Goal: Transaction & Acquisition: Purchase product/service

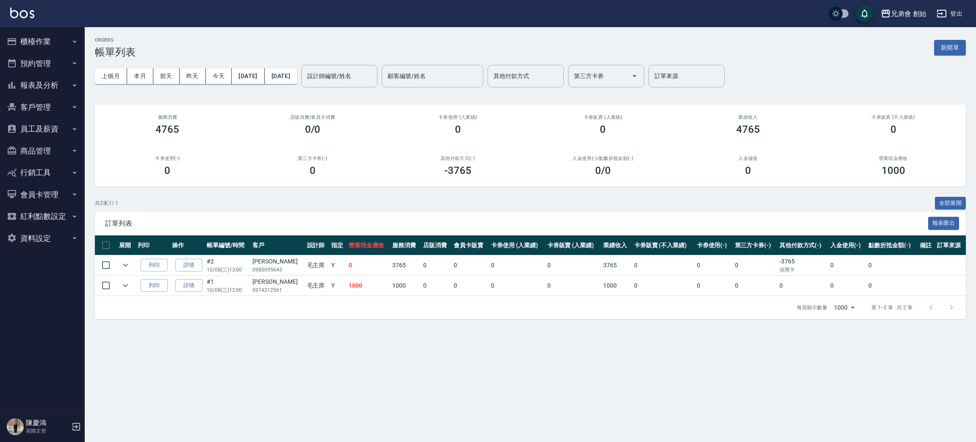
click at [42, 68] on button "預約管理" at bounding box center [42, 64] width 78 height 22
click at [55, 106] on link "單日預約紀錄" at bounding box center [42, 106] width 78 height 19
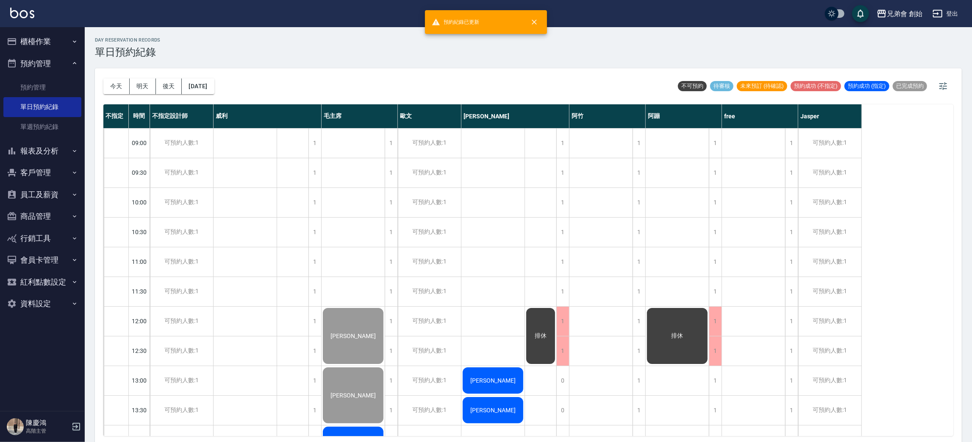
click at [125, 97] on div "今天 明天 後天 2025/10/08" at bounding box center [158, 86] width 111 height 36
click at [121, 90] on button "今天" at bounding box center [116, 86] width 26 height 16
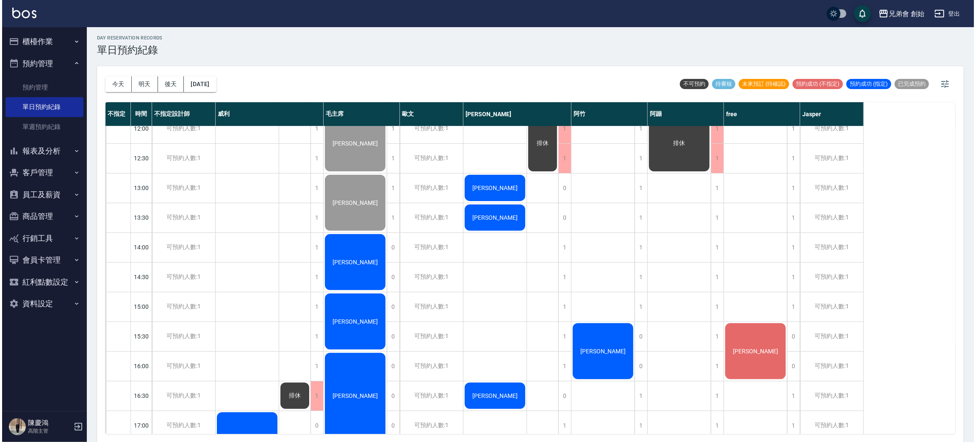
scroll to position [317, 0]
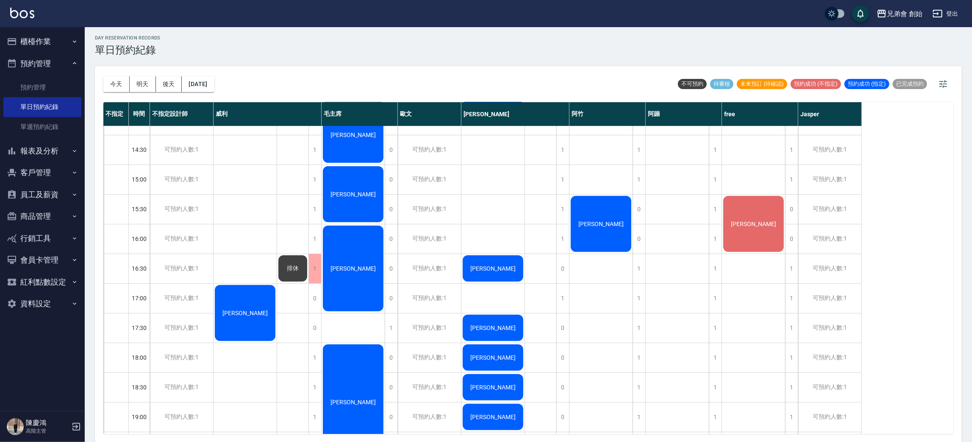
click at [757, 236] on div "[PERSON_NAME]" at bounding box center [753, 224] width 63 height 58
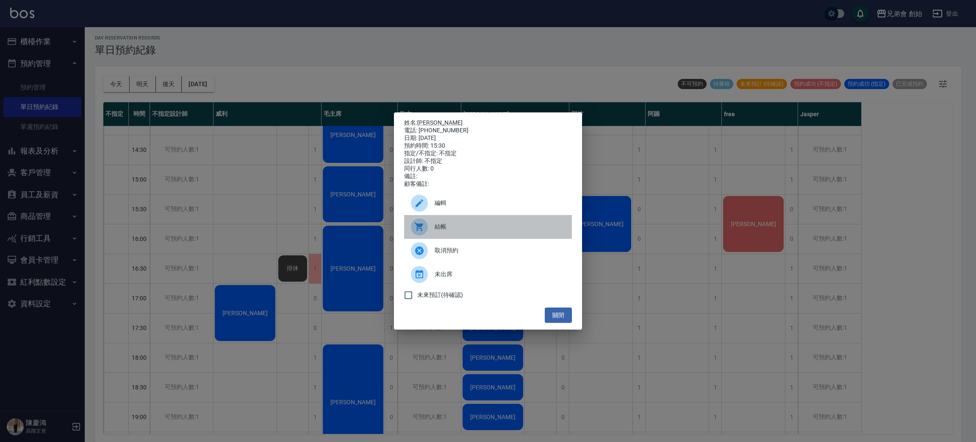
click at [512, 230] on span "結帳" at bounding box center [500, 226] width 131 height 9
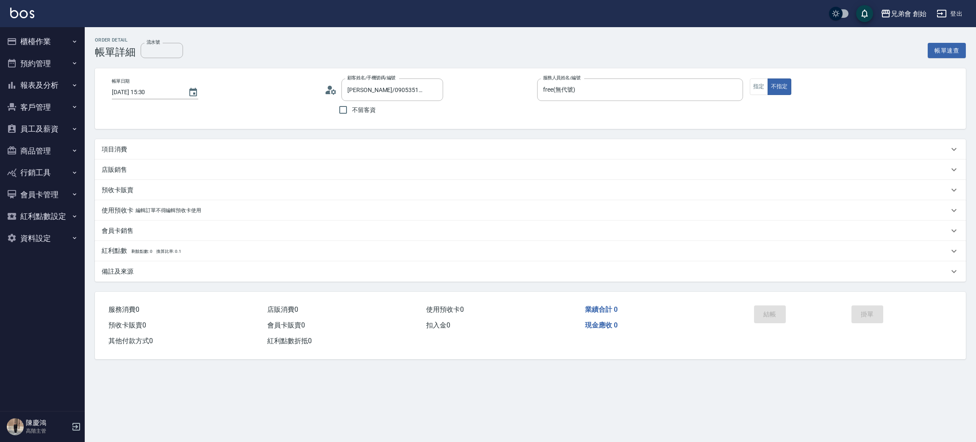
click at [181, 145] on div "項目消費" at bounding box center [526, 149] width 848 height 9
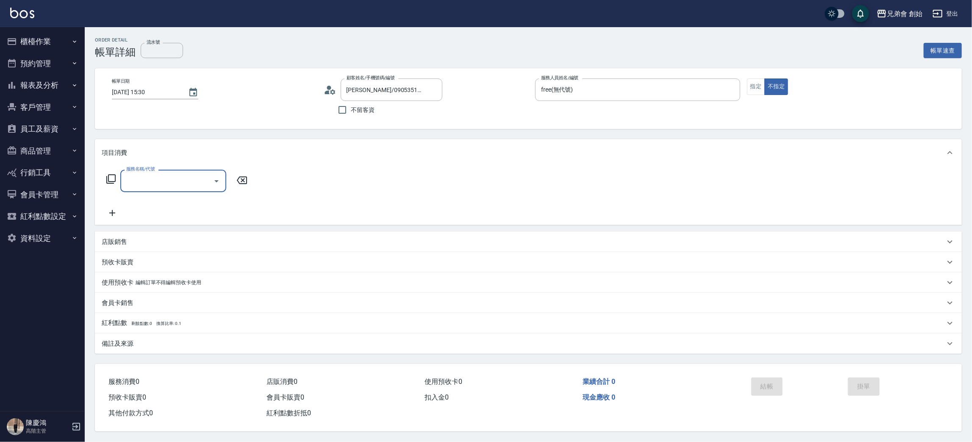
click at [140, 174] on input "服務名稱/代號" at bounding box center [167, 180] width 86 height 15
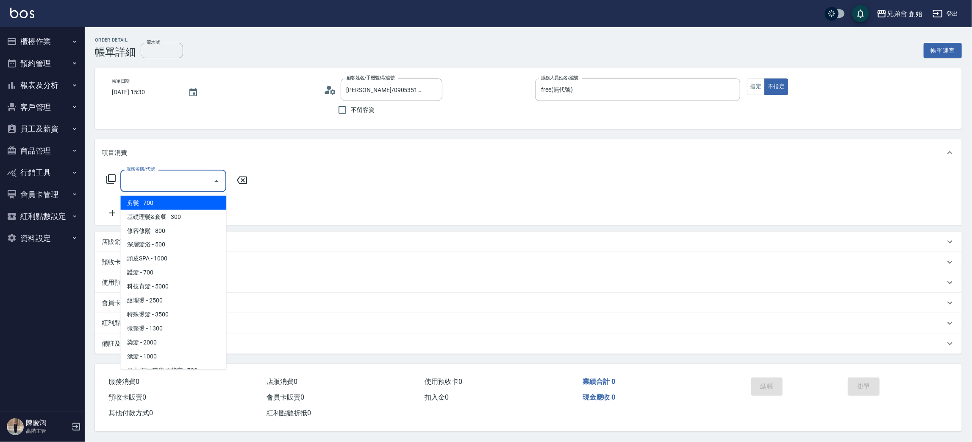
click at [181, 205] on span "剪髮 - 700" at bounding box center [173, 203] width 106 height 14
type input "剪髮(A01)"
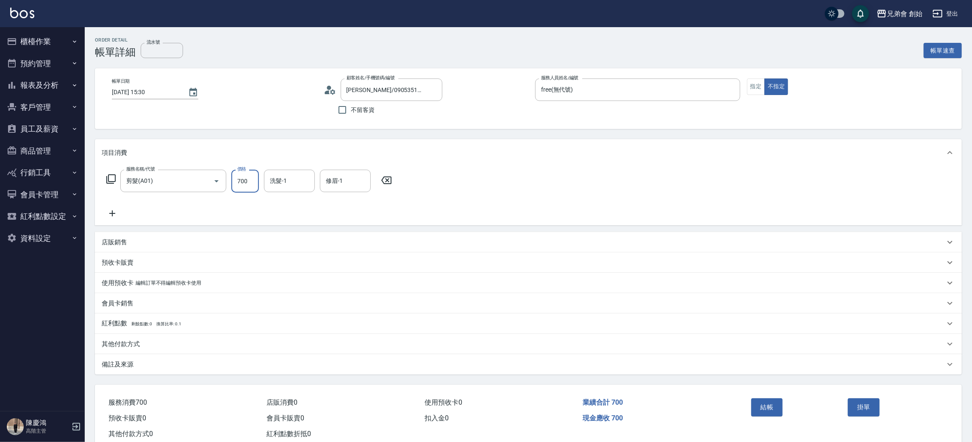
drag, startPoint x: 248, startPoint y: 185, endPoint x: 242, endPoint y: 137, distance: 47.9
click at [248, 185] on input "700" at bounding box center [245, 181] width 28 height 23
type input "500"
click at [776, 412] on button "結帳" at bounding box center [767, 407] width 32 height 18
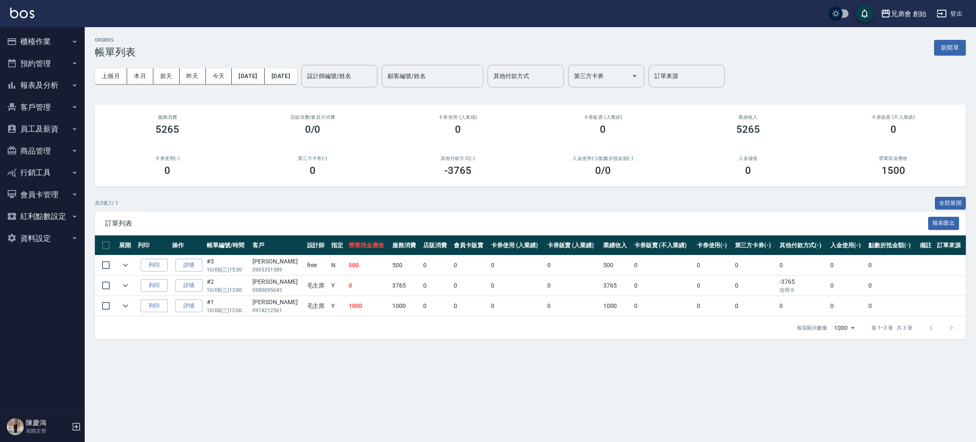
click at [54, 65] on button "預約管理" at bounding box center [42, 64] width 78 height 22
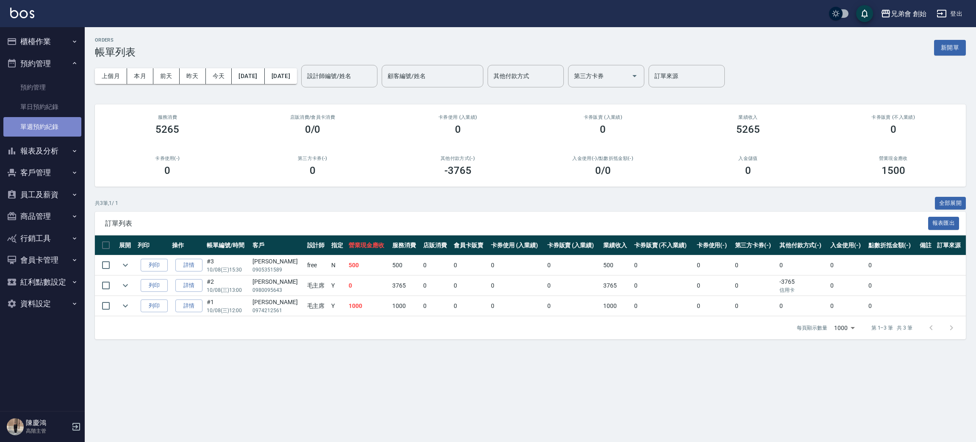
click at [56, 117] on link "單週預約紀錄" at bounding box center [42, 126] width 78 height 19
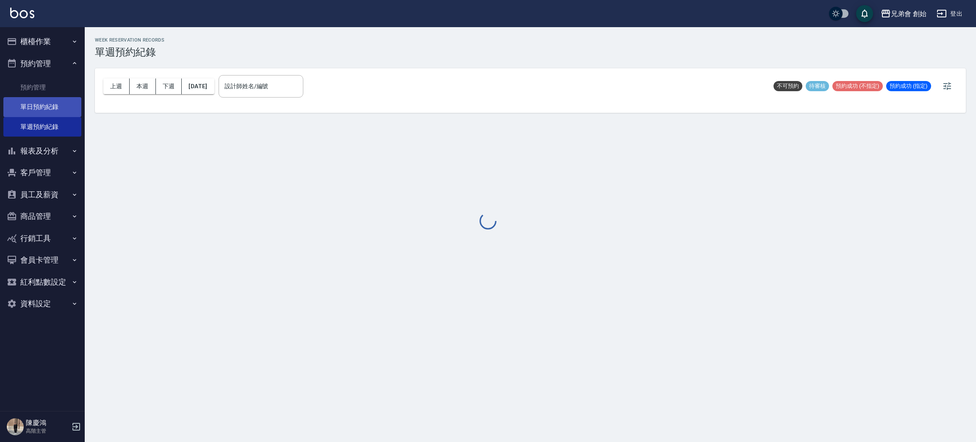
click at [54, 108] on link "單日預約紀錄" at bounding box center [42, 106] width 78 height 19
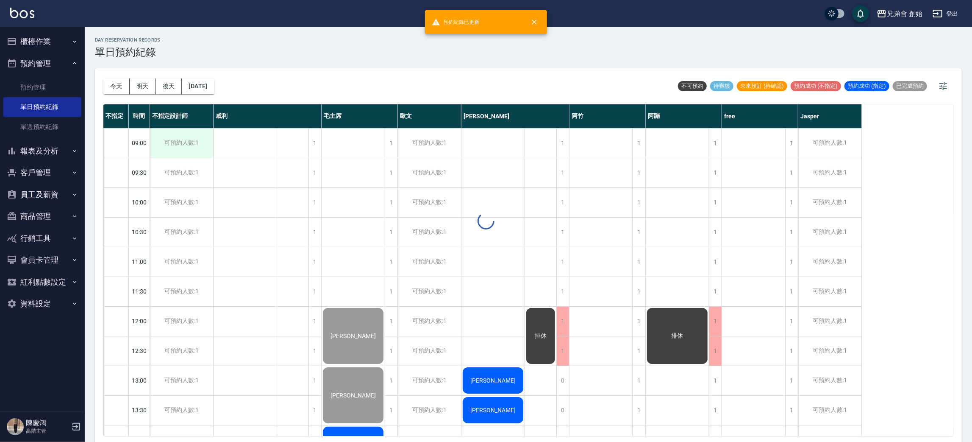
drag, startPoint x: 111, startPoint y: 89, endPoint x: 207, endPoint y: 144, distance: 110.5
click at [112, 88] on div "day Reservation records 單日預約紀錄 今天 明天 後天 2025/10/08 不可預約 待審核 未來預訂 (待確認) 預約成功 (不指…" at bounding box center [528, 235] width 887 height 417
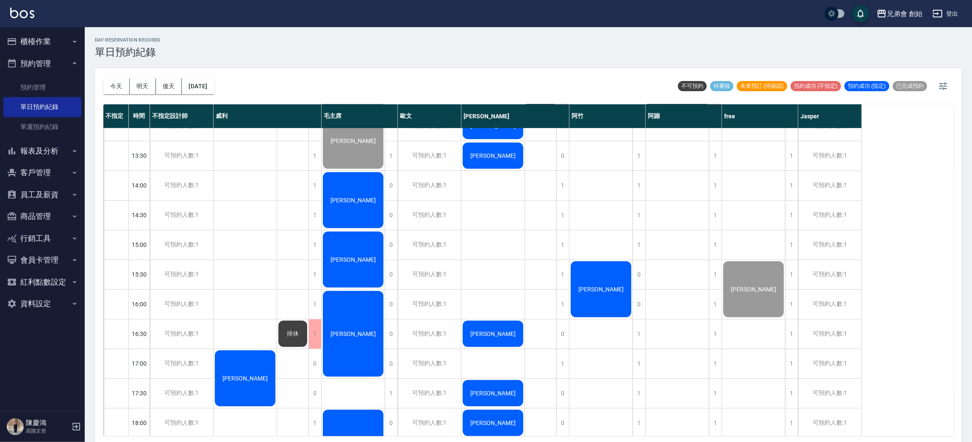
scroll to position [381, 0]
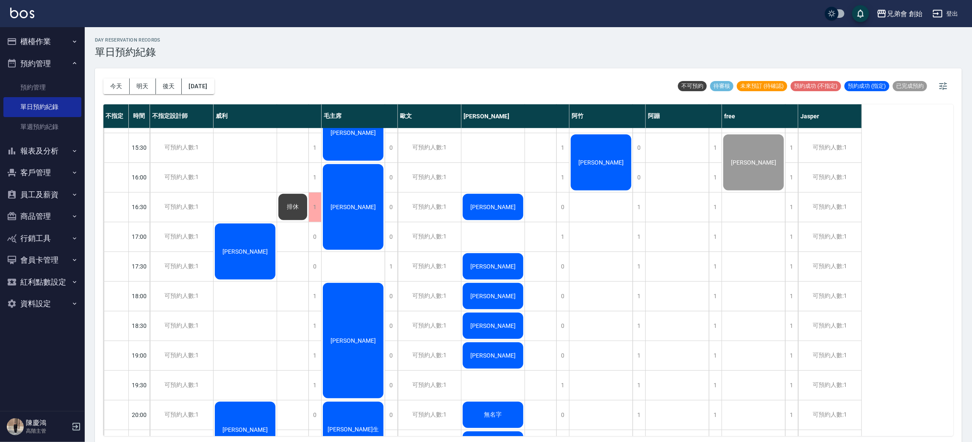
click at [100, 411] on div "今天 明天 後天 2025/10/08 不可預約 待審核 未來預訂 (待確認) 預約成功 (不指定) 預約成功 (指定) 已完成預約 不指定 時間 不指定設計…" at bounding box center [528, 256] width 867 height 376
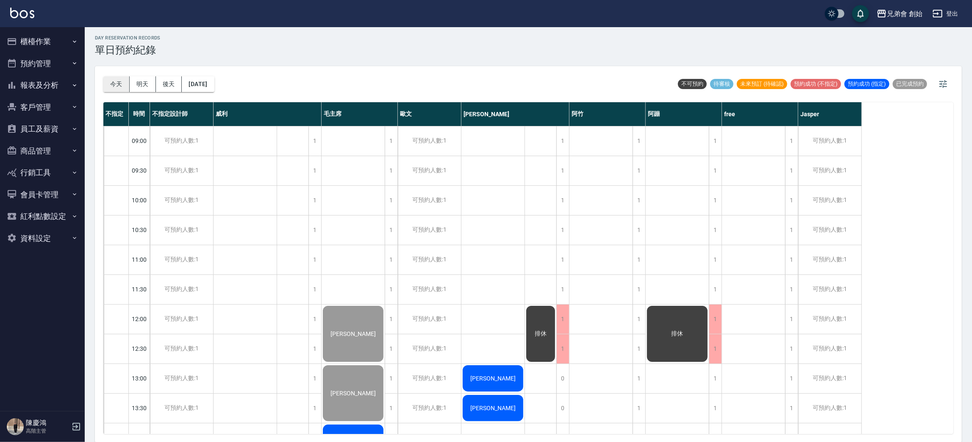
click at [116, 86] on button "今天" at bounding box center [116, 84] width 26 height 16
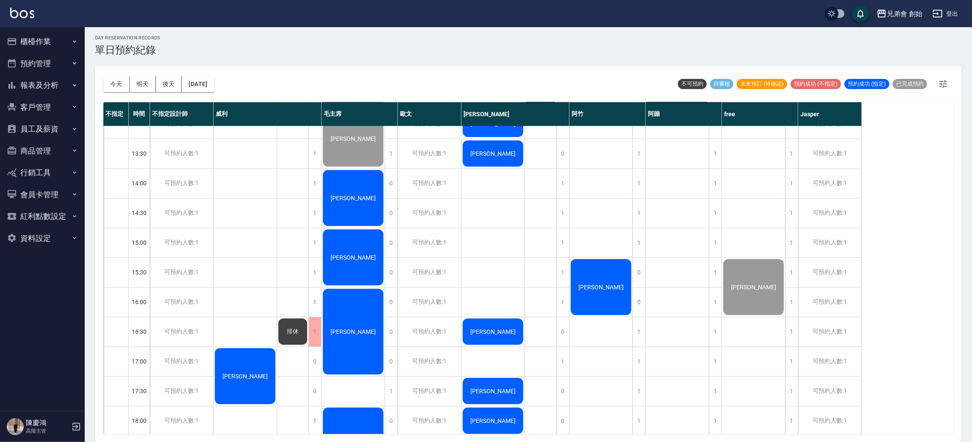
scroll to position [190, 0]
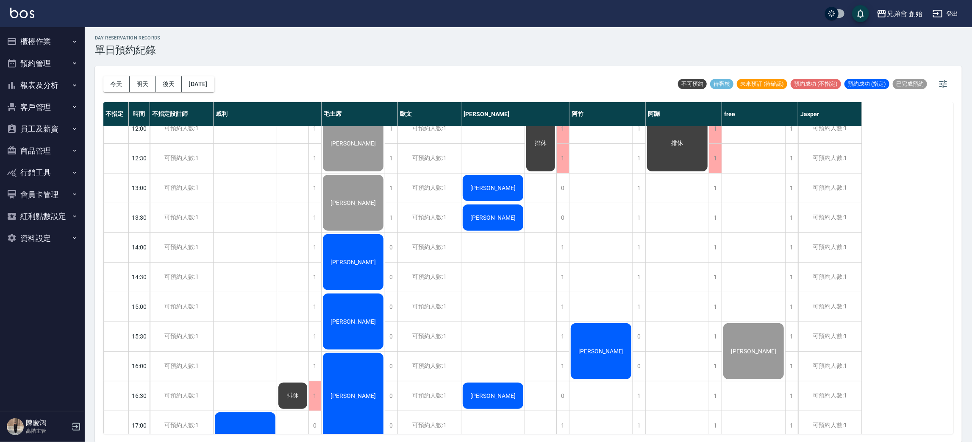
click at [362, 258] on span "魏君穎" at bounding box center [353, 261] width 49 height 7
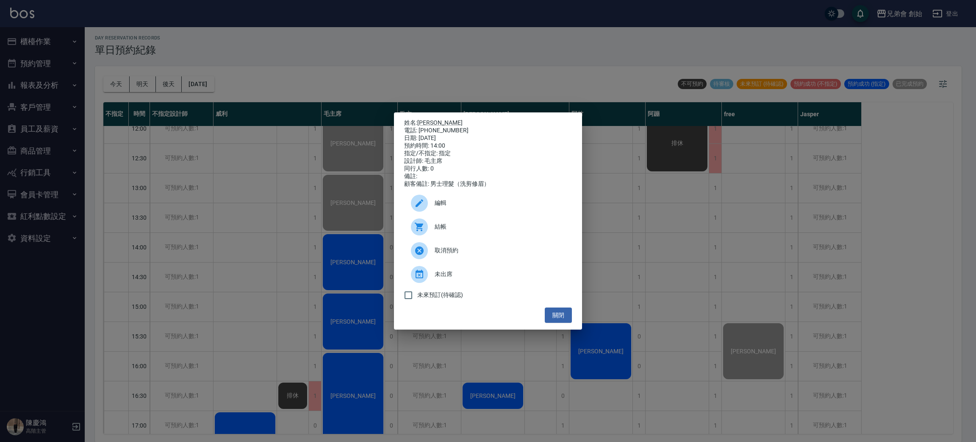
click at [431, 228] on div at bounding box center [423, 226] width 24 height 17
click at [113, 33] on div "姓名: 魏君穎 電話: 0927066025 日期: 2025/10/08 預約時間: 14:00 指定/不指定: 指定 設計師: 毛主席 同行人數: 0 備…" at bounding box center [488, 221] width 976 height 442
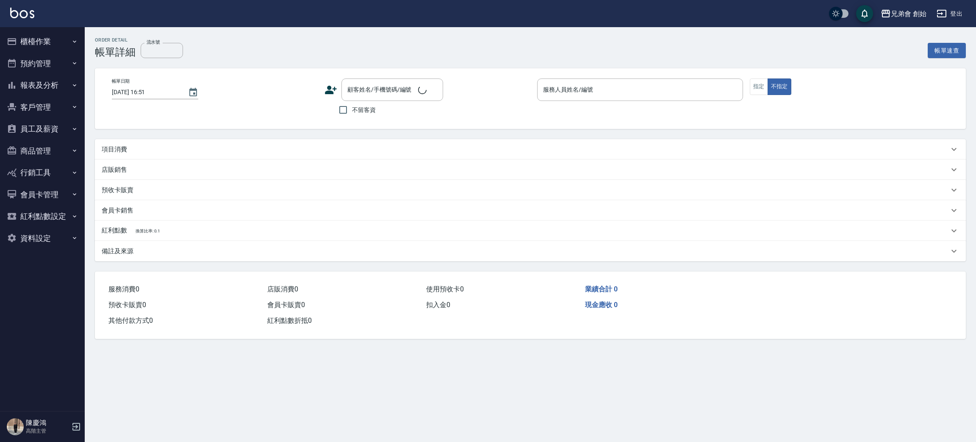
type input "[DATE] 14:00"
type input "毛主席(無代號)"
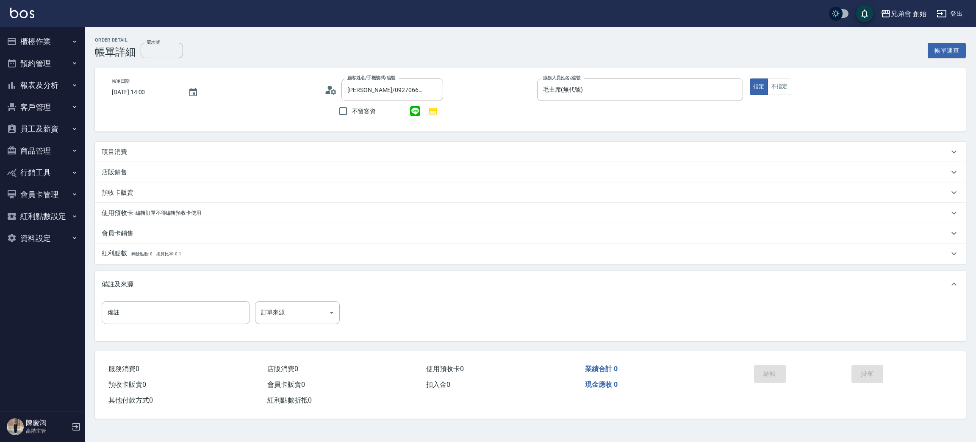
type input "[PERSON_NAME]/0927066025/"
click at [149, 149] on div "項目消費" at bounding box center [526, 151] width 848 height 9
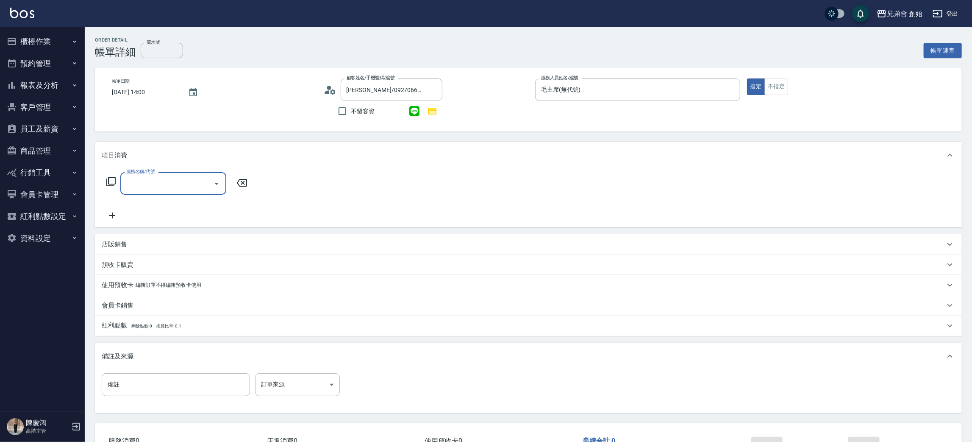
click at [131, 192] on div "服務名稱/代號" at bounding box center [173, 183] width 106 height 22
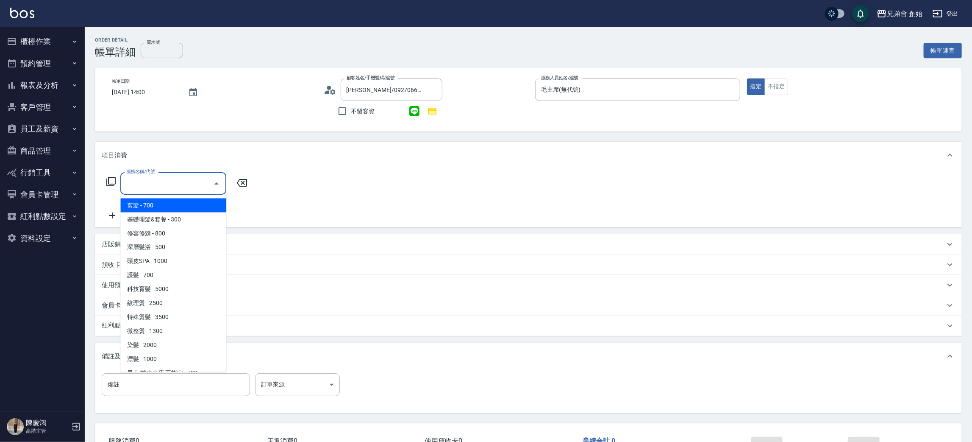
click at [151, 206] on span "剪髮 - 700" at bounding box center [173, 205] width 106 height 14
type input "剪髮(A01)"
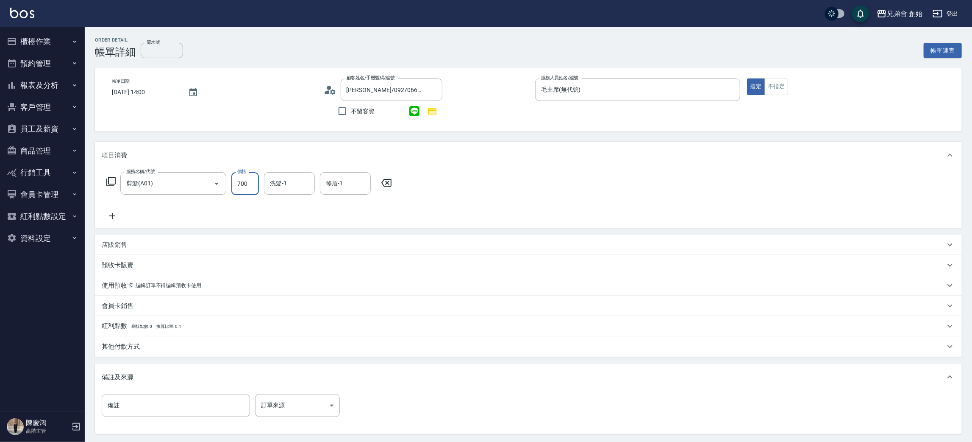
drag, startPoint x: 251, startPoint y: 186, endPoint x: 225, endPoint y: 157, distance: 39.9
click at [251, 186] on input "700" at bounding box center [245, 183] width 28 height 23
type input "1000"
click at [110, 215] on icon at bounding box center [112, 216] width 21 height 10
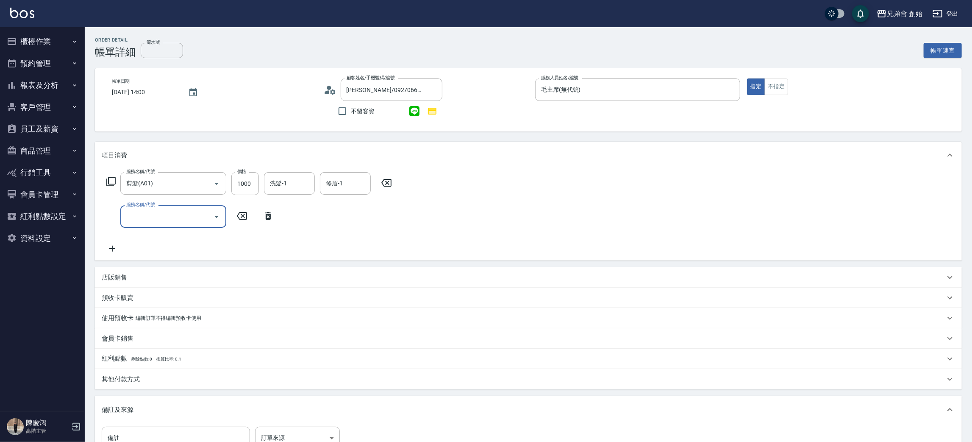
click at [169, 207] on div "服務名稱/代號" at bounding box center [173, 216] width 106 height 22
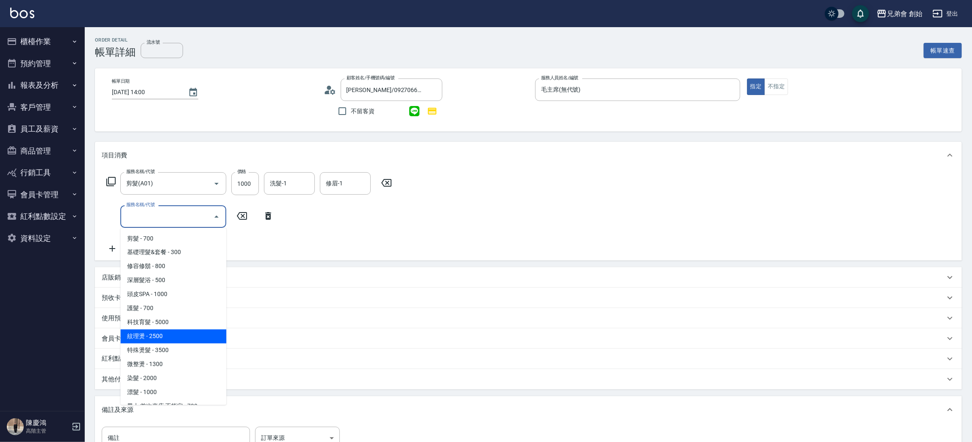
click at [170, 335] on span "紋理燙 - 2500" at bounding box center [173, 336] width 106 height 14
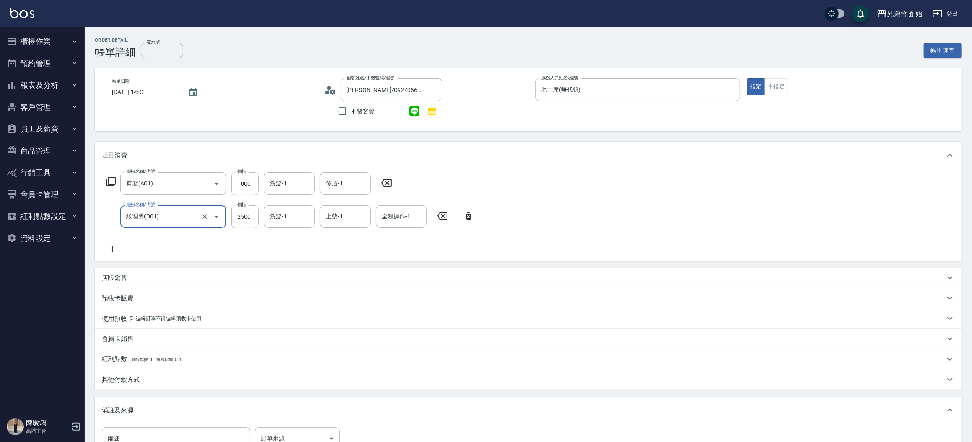
click at [178, 215] on input "紋理燙(D01)" at bounding box center [161, 216] width 75 height 15
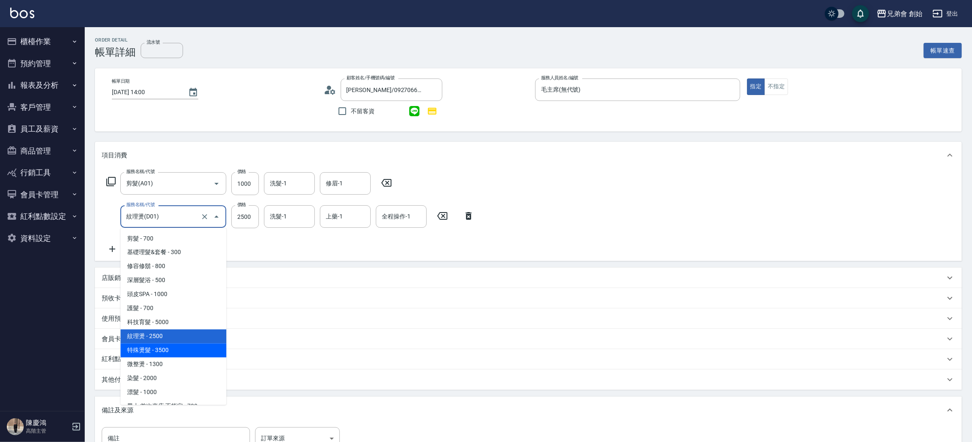
click at [170, 344] on span "特殊燙髮 - 3500" at bounding box center [173, 350] width 106 height 14
type input "特殊燙髮(D02)"
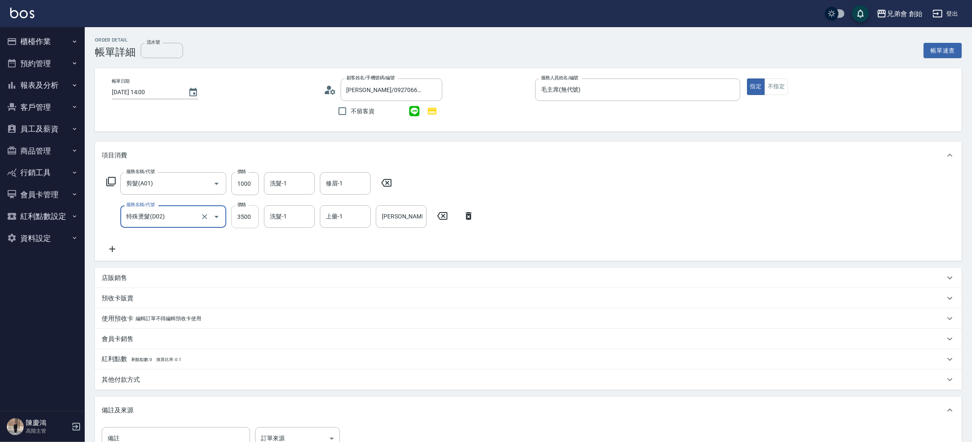
click at [248, 224] on input "3500" at bounding box center [245, 216] width 28 height 23
type input "3150"
click at [131, 379] on p "其他付款方式" at bounding box center [121, 379] width 38 height 9
click at [129, 412] on div "其他付款方式" at bounding box center [134, 417] width 64 height 22
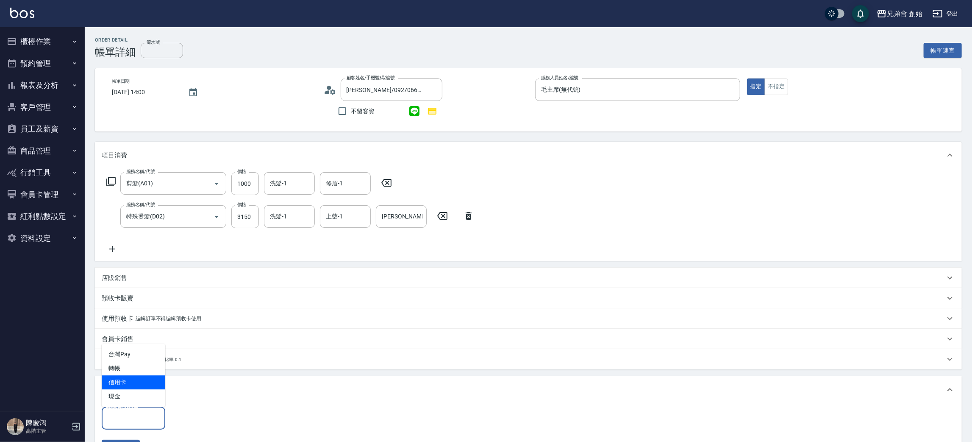
drag, startPoint x: 138, startPoint y: 386, endPoint x: 154, endPoint y: 387, distance: 16.2
click at [139, 386] on span "信用卡" at bounding box center [134, 382] width 64 height 14
click at [134, 422] on input "信用卡" at bounding box center [127, 418] width 43 height 15
click at [138, 365] on span "轉帳" at bounding box center [134, 368] width 64 height 14
type input "轉帳"
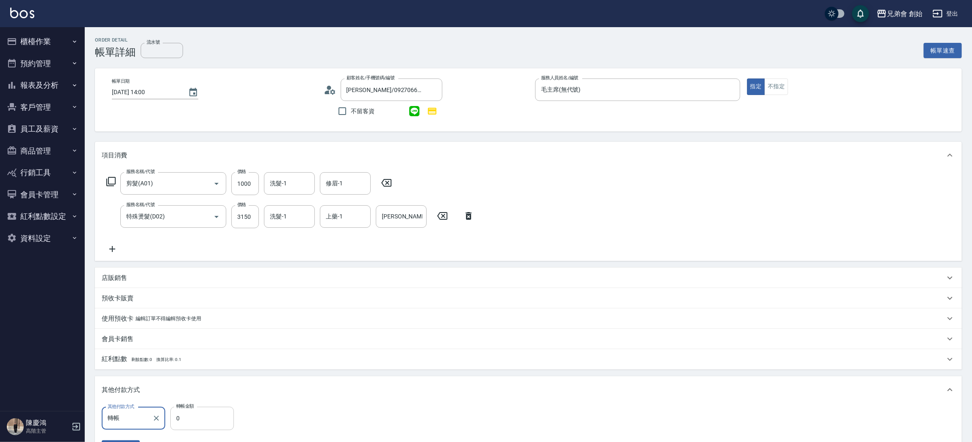
click at [180, 418] on input "0" at bounding box center [202, 417] width 64 height 23
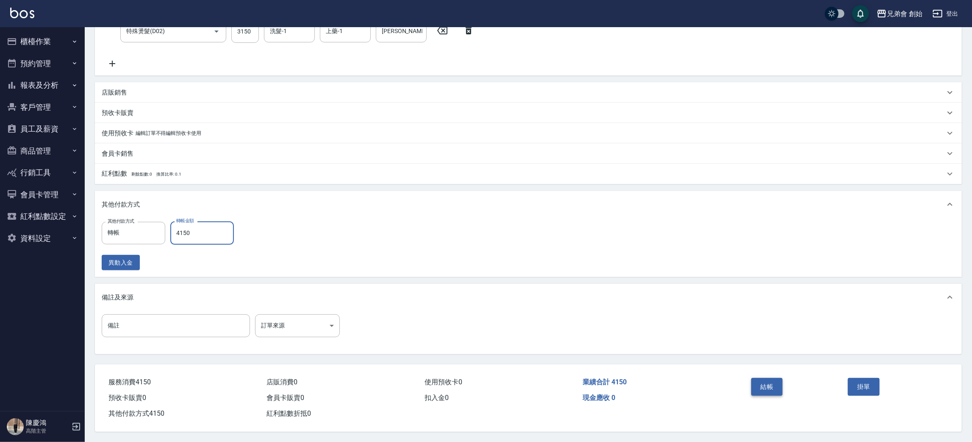
type input "4150"
click at [769, 385] on button "結帳" at bounding box center [767, 387] width 32 height 18
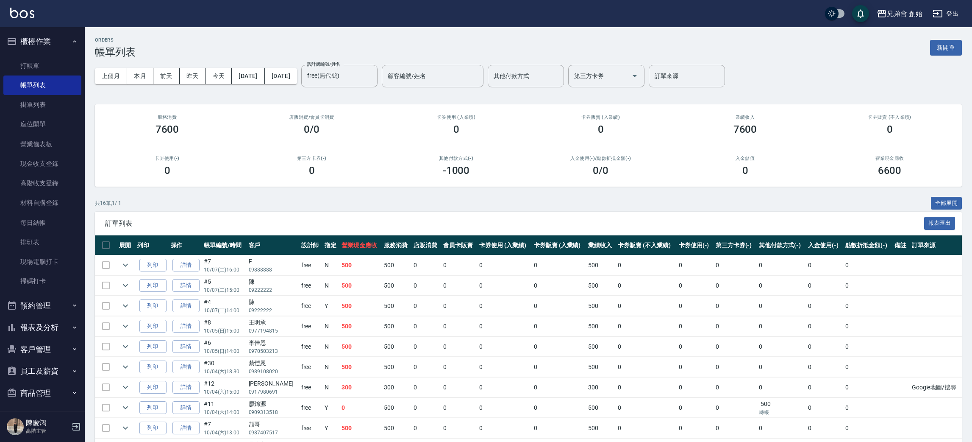
scroll to position [64, 0]
